Goal: Information Seeking & Learning: Learn about a topic

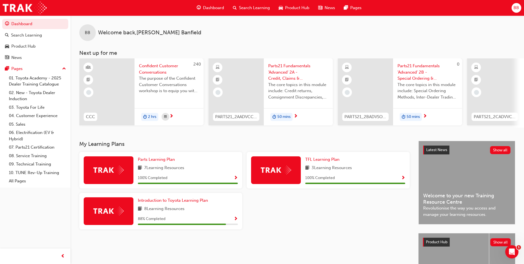
click at [292, 72] on span "Parts21 Fundamentals 'Advanced' 2A - Credit, Claims & Reporting" at bounding box center [298, 72] width 60 height 19
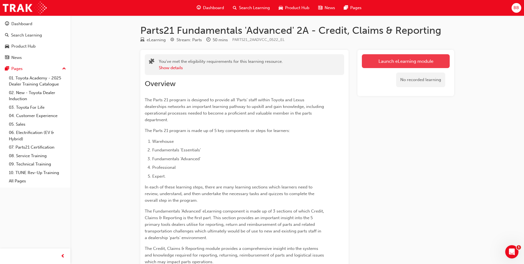
click at [408, 59] on link "Launch eLearning module" at bounding box center [406, 61] width 88 height 14
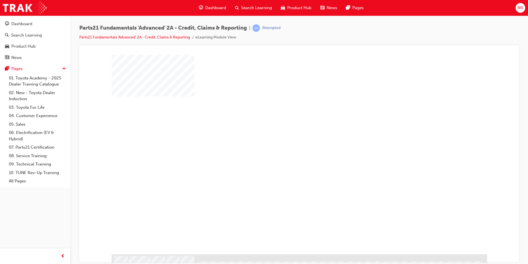
click at [283, 138] on div "play" at bounding box center [283, 138] width 0 height 0
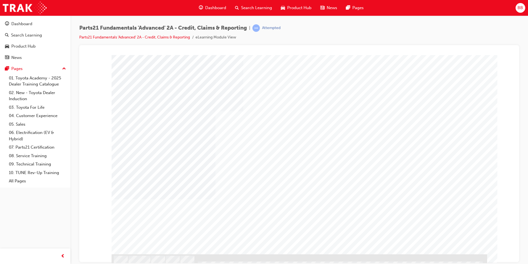
type input "[PERSON_NAME]"
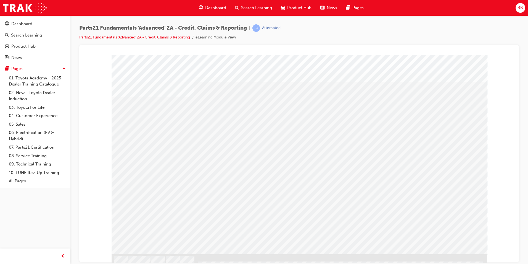
drag, startPoint x: 375, startPoint y: 146, endPoint x: 367, endPoint y: 183, distance: 38.4
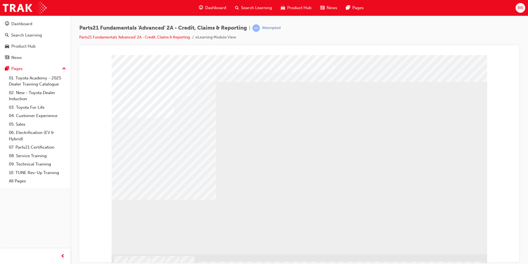
click at [456, 256] on div at bounding box center [300, 265] width 376 height 9
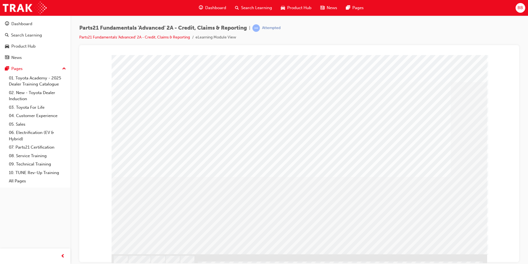
drag, startPoint x: 451, startPoint y: 232, endPoint x: 451, endPoint y: 242, distance: 9.9
click at [451, 242] on div "application" at bounding box center [300, 154] width 376 height 199
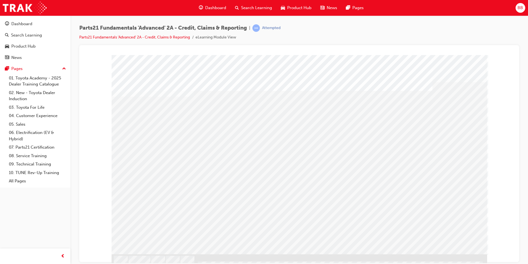
drag, startPoint x: 453, startPoint y: 236, endPoint x: 449, endPoint y: 234, distance: 3.7
click at [450, 235] on div "s28" at bounding box center [300, 154] width 376 height 199
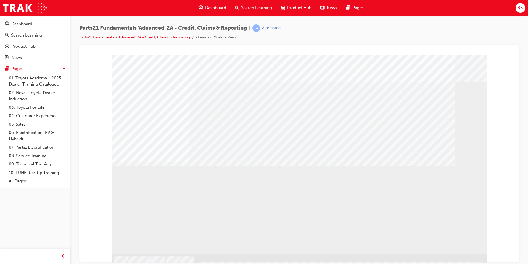
click at [401, 230] on div "application" at bounding box center [300, 154] width 376 height 199
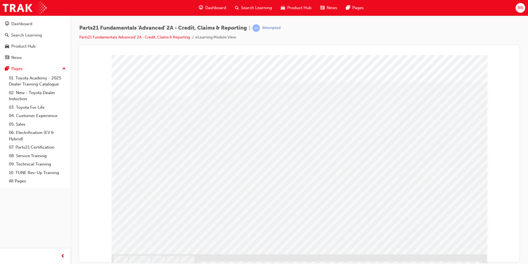
drag, startPoint x: 243, startPoint y: 133, endPoint x: 246, endPoint y: 144, distance: 11.2
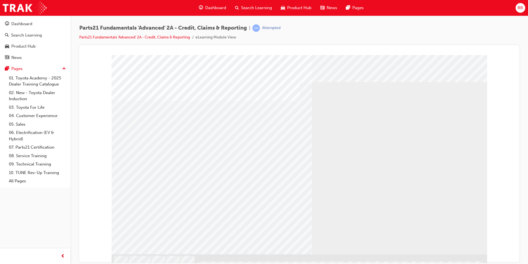
click at [204, 207] on div "multistate" at bounding box center [300, 154] width 376 height 199
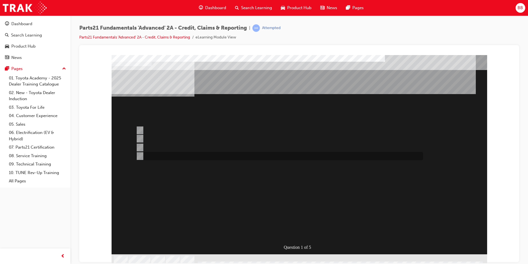
click at [139, 153] on input "Credit Return" at bounding box center [139, 156] width 6 height 6
radio input "true"
